Goal: Check status: Check status

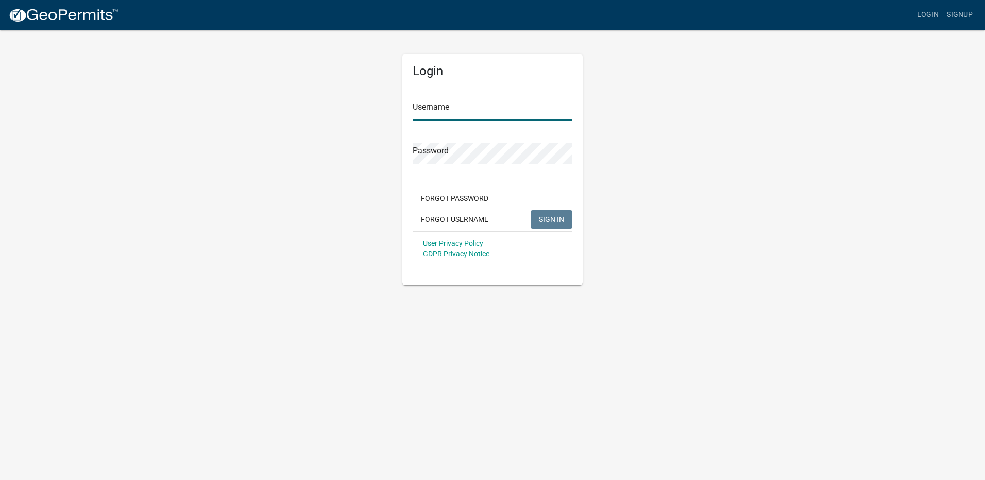
type input "[EMAIL_ADDRESS][DOMAIN_NAME]"
click at [551, 217] on span "SIGN IN" at bounding box center [551, 219] width 25 height 8
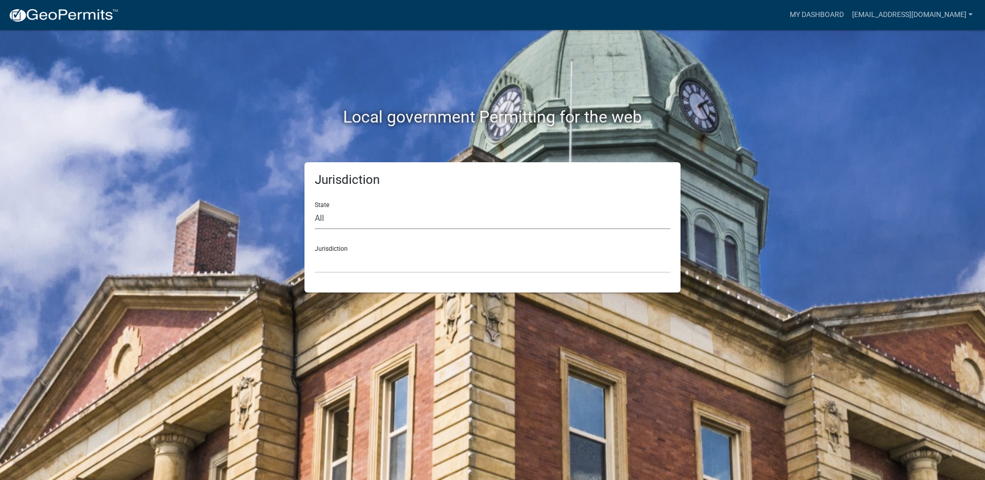
click at [320, 218] on select "All [US_STATE] [US_STATE] [US_STATE] [US_STATE] [US_STATE] [US_STATE] [US_STATE…" at bounding box center [493, 218] width 356 height 21
select select "[US_STATE]"
click at [315, 208] on select "All [US_STATE] [US_STATE] [US_STATE] [US_STATE] [US_STATE] [US_STATE] [US_STATE…" at bounding box center [493, 218] width 356 height 21
click at [325, 253] on select "City of [GEOGRAPHIC_DATA], [US_STATE] City of [GEOGRAPHIC_DATA], [US_STATE] Cit…" at bounding box center [493, 262] width 356 height 21
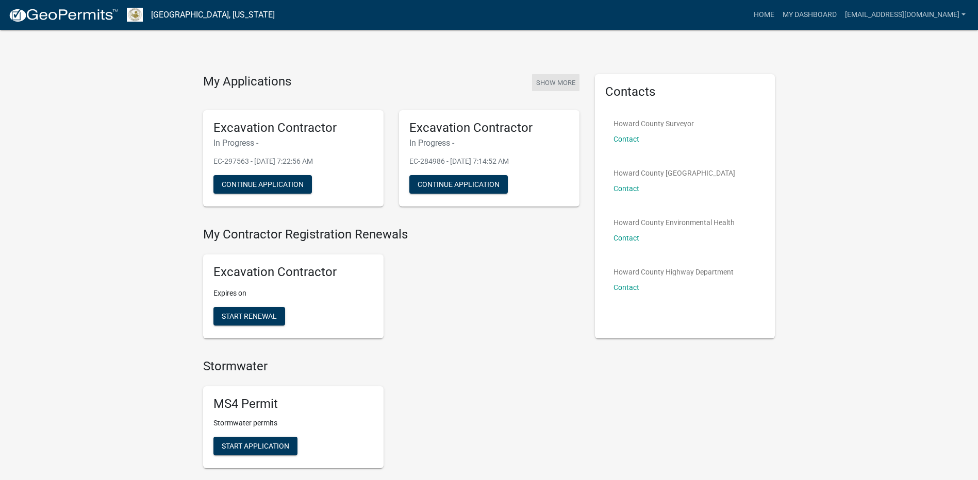
click at [559, 82] on button "Show More" at bounding box center [555, 82] width 47 height 17
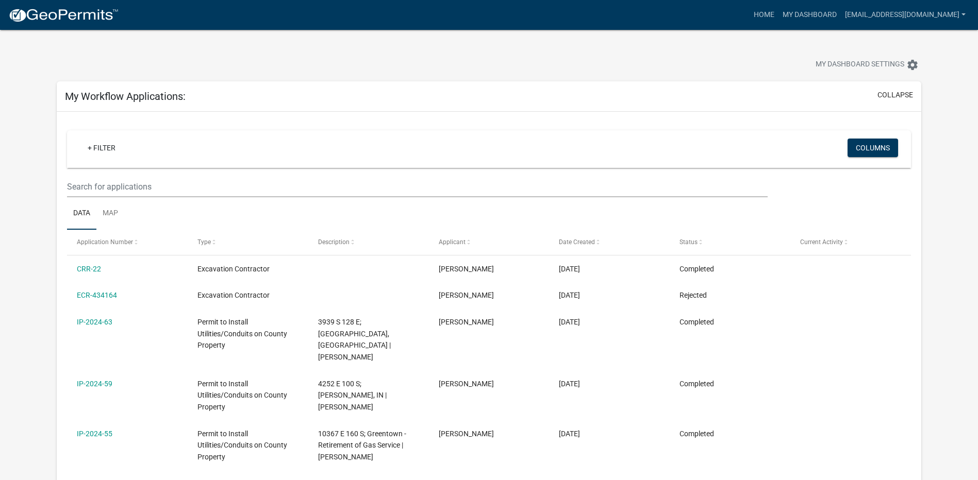
click at [87, 265] on link "CRR-22" at bounding box center [89, 269] width 24 height 8
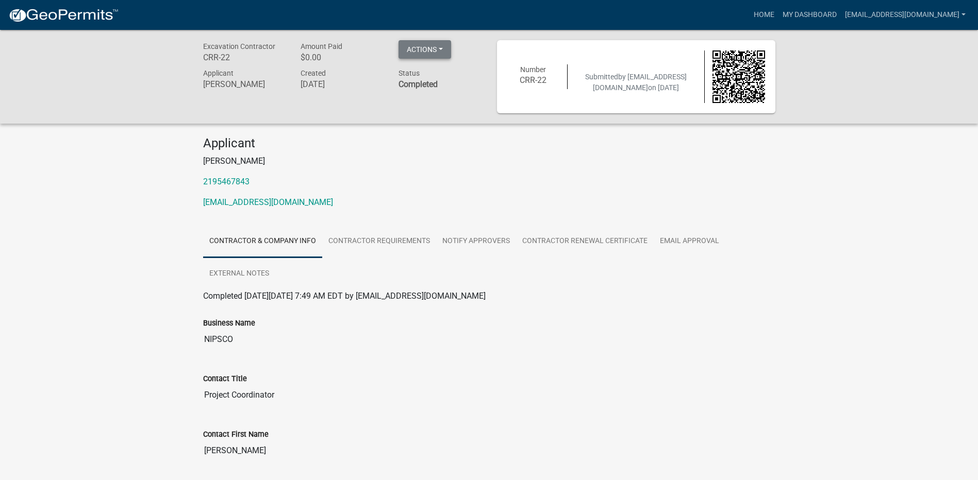
click at [442, 48] on button "Actions" at bounding box center [424, 49] width 53 height 19
click at [372, 165] on p "[PERSON_NAME]" at bounding box center [489, 161] width 572 height 12
